Goal: Task Accomplishment & Management: Manage account settings

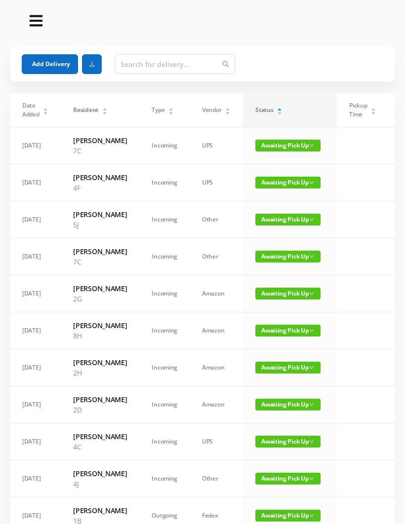
click at [52, 64] on button "Add Delivery" at bounding box center [50, 64] width 56 height 20
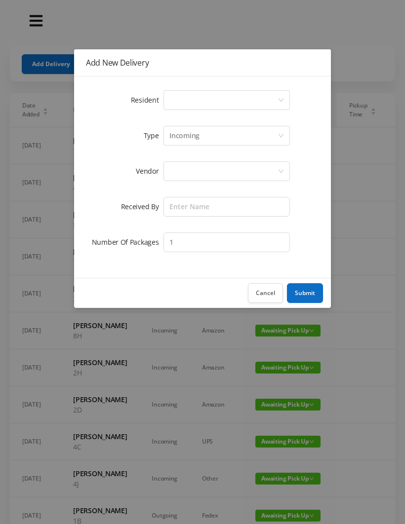
click at [172, 91] on div "Select a person" at bounding box center [223, 100] width 108 height 19
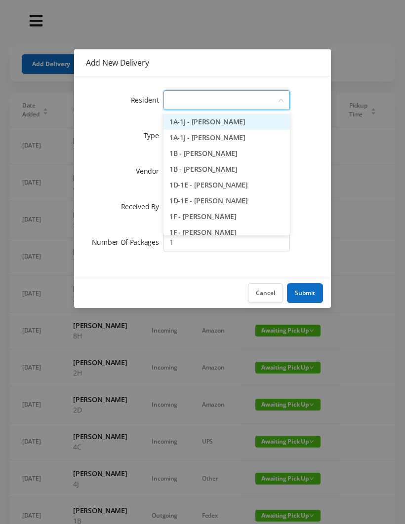
type input "7"
click at [218, 122] on li "7A - [PERSON_NAME]" at bounding box center [226, 122] width 126 height 16
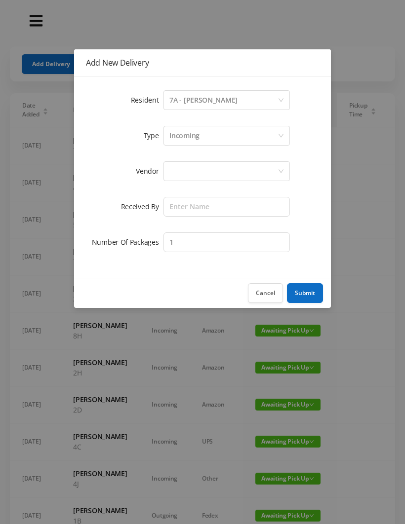
click at [181, 170] on div at bounding box center [223, 171] width 108 height 19
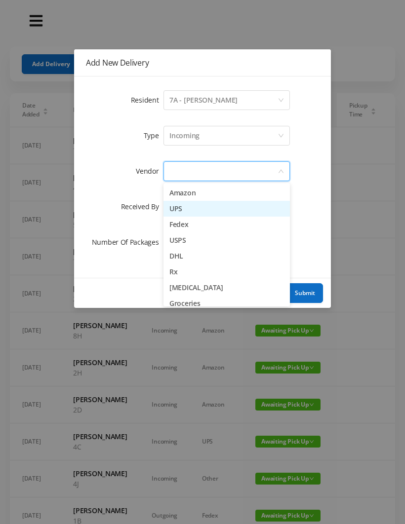
click at [189, 205] on li "UPS" at bounding box center [226, 209] width 126 height 16
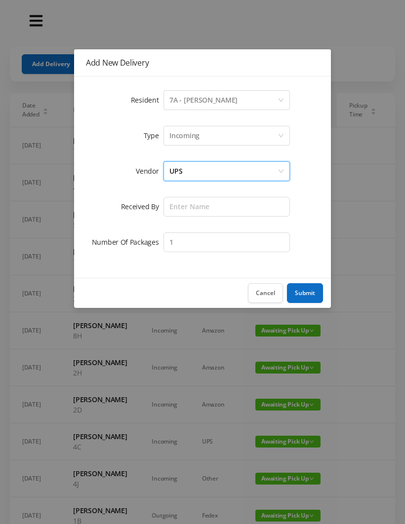
click at [200, 171] on div "UPS" at bounding box center [223, 171] width 108 height 19
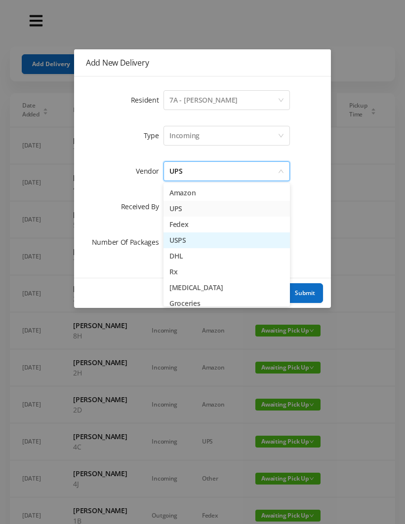
click at [189, 243] on li "USPS" at bounding box center [226, 240] width 126 height 16
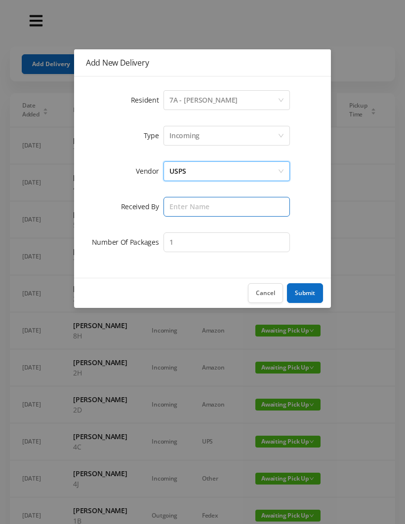
click at [187, 205] on input "text" at bounding box center [226, 207] width 126 height 20
type input "[PERSON_NAME]"
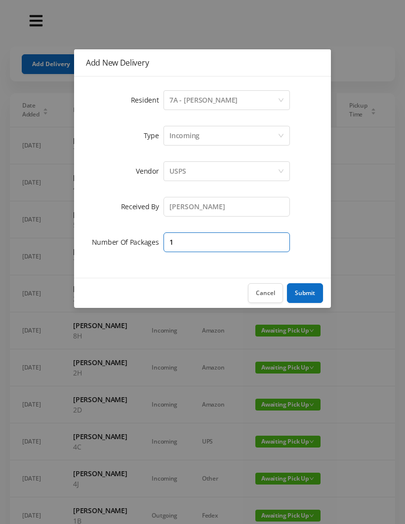
click at [189, 243] on input "1" at bounding box center [226, 242] width 126 height 20
type input "3"
click at [305, 299] on button "Submit" at bounding box center [305, 293] width 36 height 20
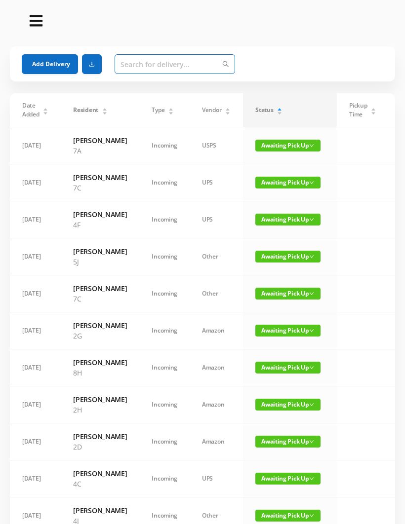
click at [131, 67] on input "text" at bounding box center [175, 64] width 120 height 20
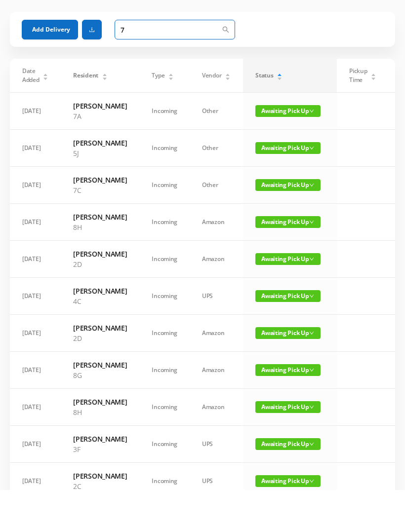
type input "7"
click at [269, 177] on span "Awaiting Pick Up" at bounding box center [287, 183] width 65 height 12
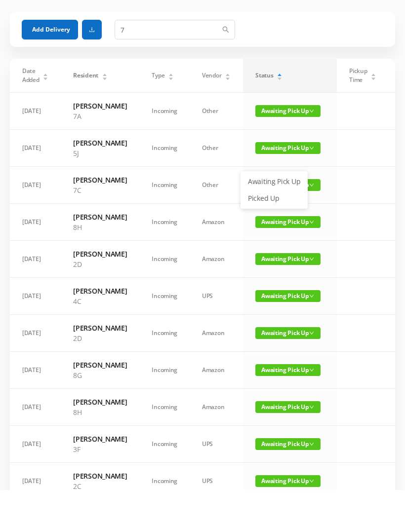
scroll to position [35, 0]
click at [273, 202] on link "Picked Up" at bounding box center [274, 199] width 64 height 16
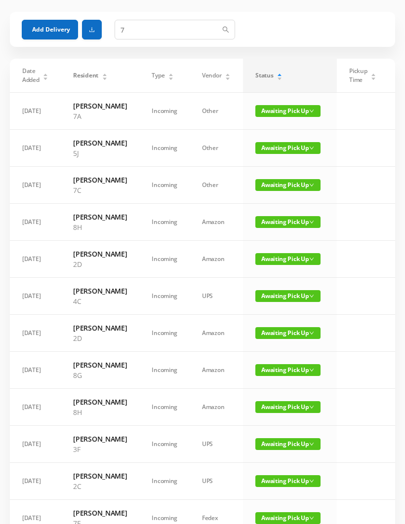
click at [272, 191] on span "Awaiting Pick Up" at bounding box center [287, 185] width 65 height 12
click at [267, 244] on link "Picked Up" at bounding box center [274, 246] width 64 height 16
click at [292, 149] on span "Awaiting Pick Up" at bounding box center [287, 148] width 65 height 12
click at [274, 186] on link "Picked Up" at bounding box center [282, 183] width 64 height 16
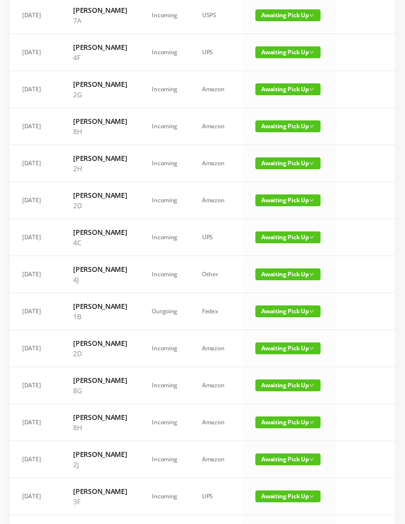
scroll to position [131, 0]
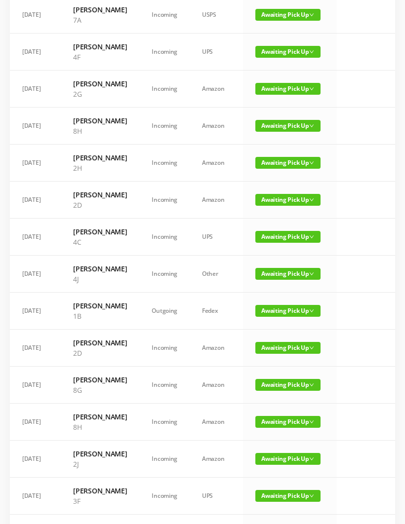
click at [279, 317] on span "Awaiting Pick Up" at bounding box center [287, 311] width 65 height 12
click at [272, 413] on link "Picked Up" at bounding box center [282, 413] width 64 height 16
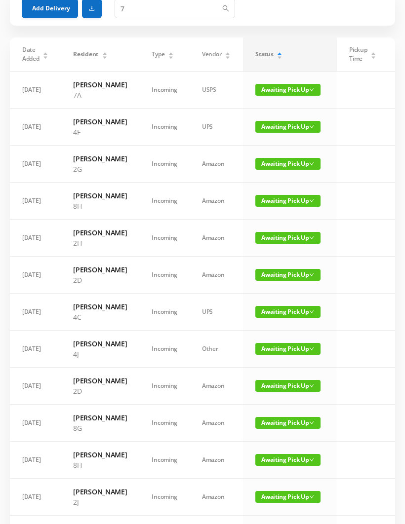
scroll to position [0, 0]
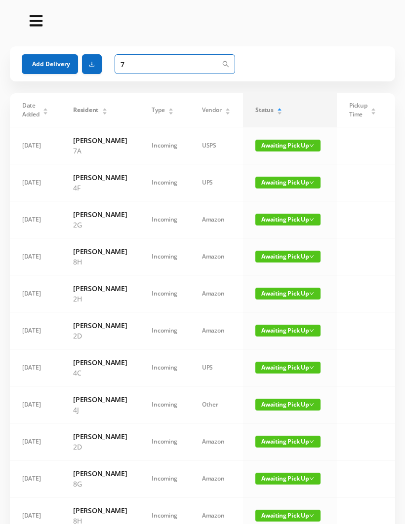
click at [140, 60] on input "7" at bounding box center [175, 64] width 120 height 20
click at [39, 63] on button "Add Delivery" at bounding box center [50, 64] width 56 height 20
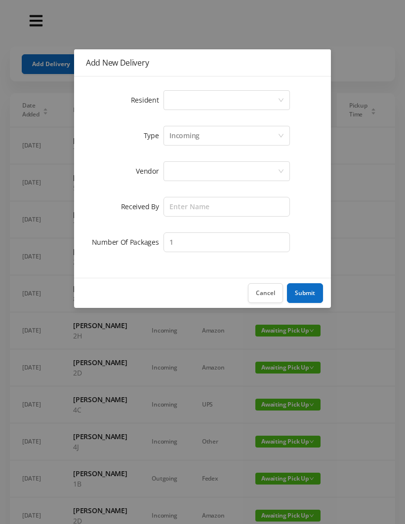
click at [182, 96] on div "Select a person" at bounding box center [223, 100] width 108 height 19
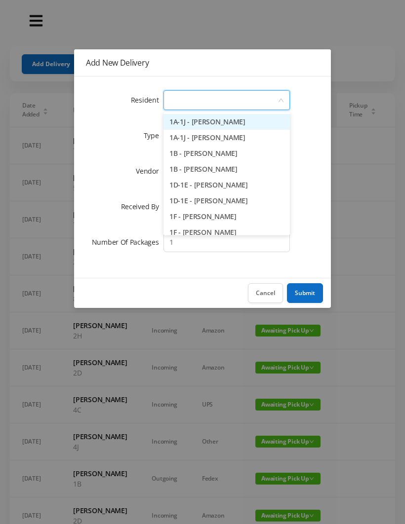
click at [205, 165] on li "1B - [PERSON_NAME]" at bounding box center [226, 169] width 126 height 16
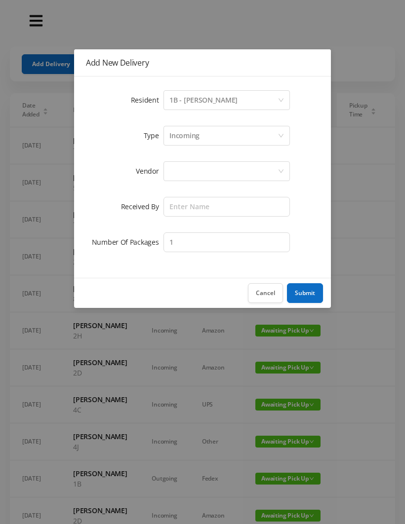
click at [181, 137] on div "Incoming" at bounding box center [184, 135] width 30 height 19
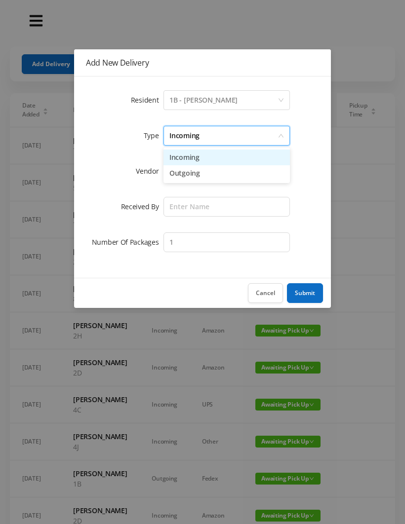
click at [193, 174] on li "Outgoing" at bounding box center [226, 173] width 126 height 16
click at [180, 176] on div at bounding box center [223, 171] width 108 height 19
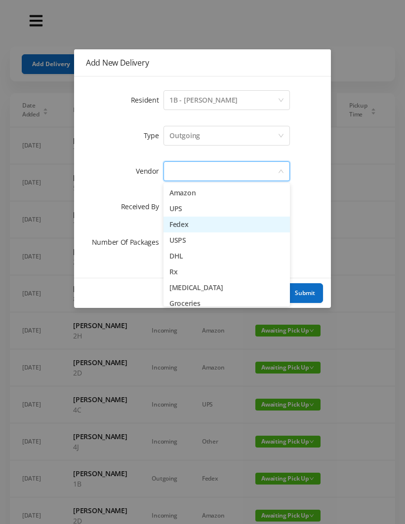
click at [192, 232] on li "Fedex" at bounding box center [226, 225] width 126 height 16
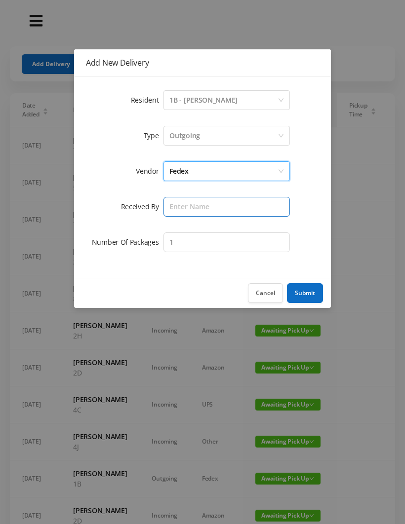
click at [182, 205] on input "text" at bounding box center [226, 207] width 126 height 20
type input "[PERSON_NAME]"
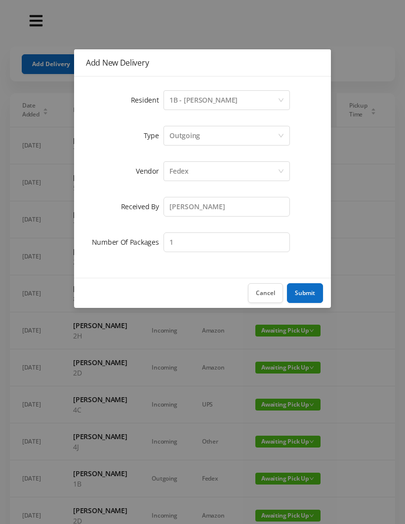
click at [311, 295] on button "Submit" at bounding box center [305, 293] width 36 height 20
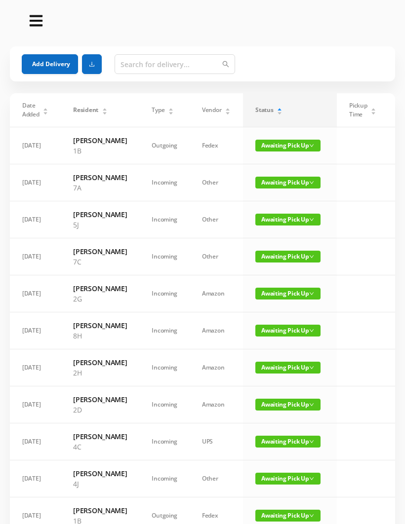
click at [279, 149] on span "Awaiting Pick Up" at bounding box center [287, 146] width 65 height 12
click at [269, 173] on link "Picked Up" at bounding box center [282, 181] width 64 height 16
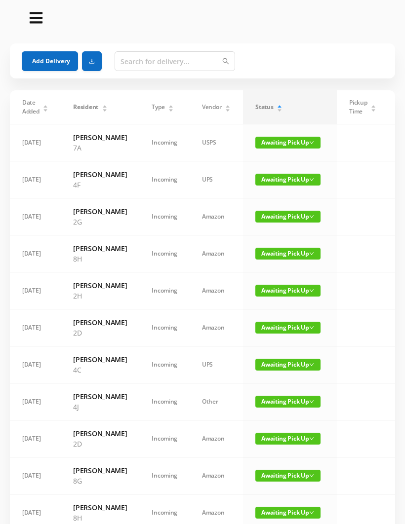
click at [276, 108] on div "Status" at bounding box center [268, 107] width 27 height 9
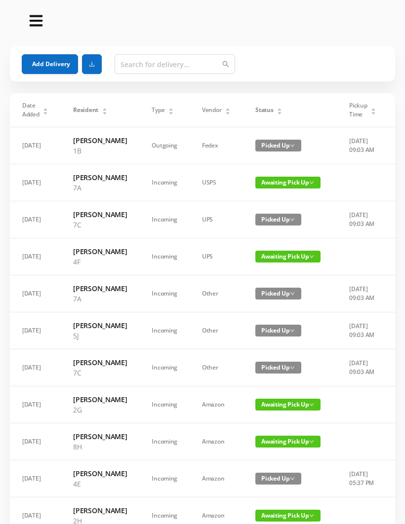
click at [46, 61] on button "Add Delivery" at bounding box center [50, 64] width 56 height 20
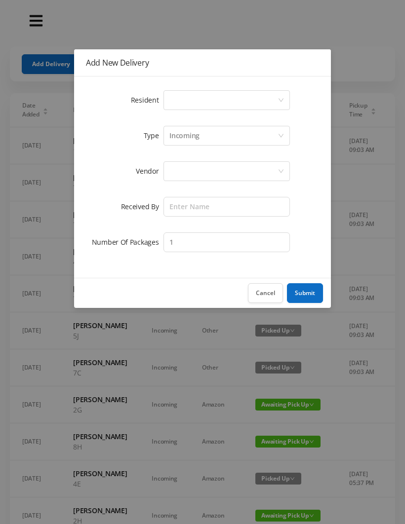
click at [176, 106] on div "Select a person" at bounding box center [223, 100] width 108 height 19
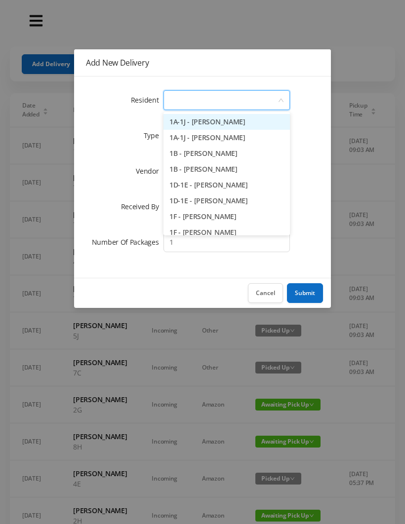
type input "1"
click at [258, 292] on button "Cancel" at bounding box center [265, 293] width 35 height 20
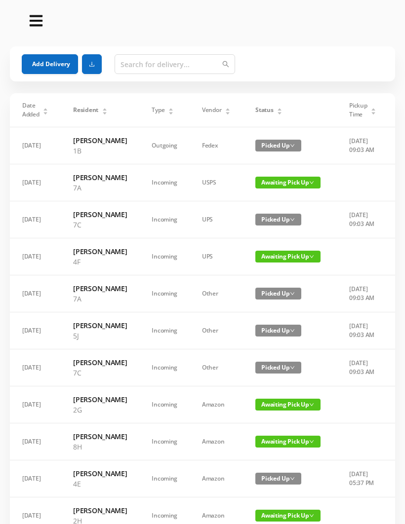
click at [277, 115] on icon "icon: caret-down" at bounding box center [279, 113] width 5 height 5
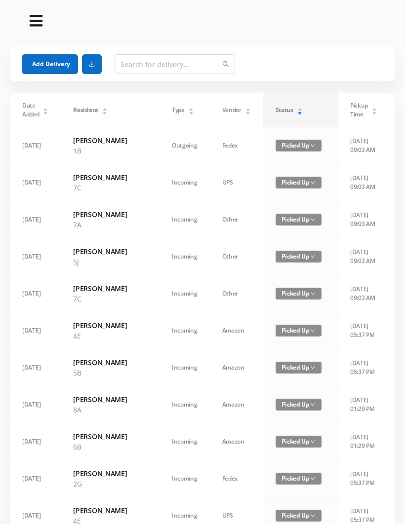
click at [275, 114] on span "Status" at bounding box center [284, 110] width 18 height 9
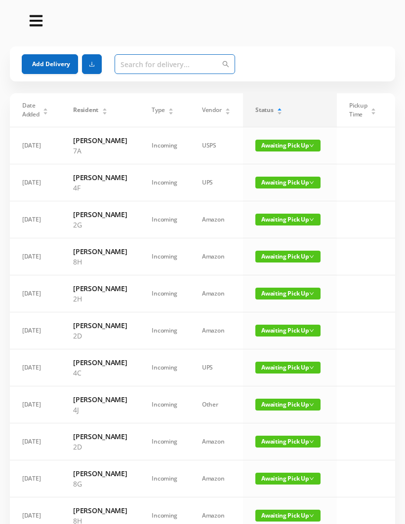
click at [133, 66] on input "text" at bounding box center [175, 64] width 120 height 20
type input "1b"
